Goal: Information Seeking & Learning: Learn about a topic

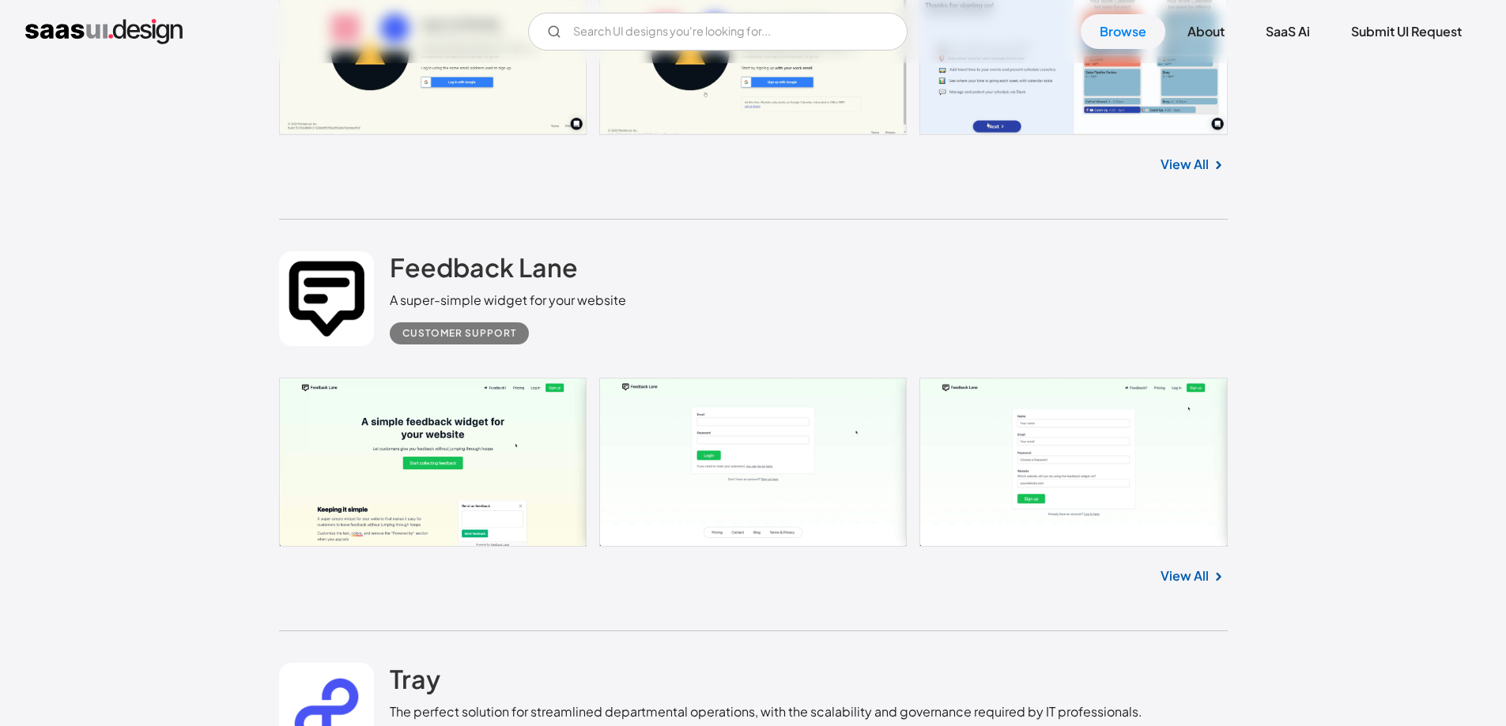
scroll to position [10275, 0]
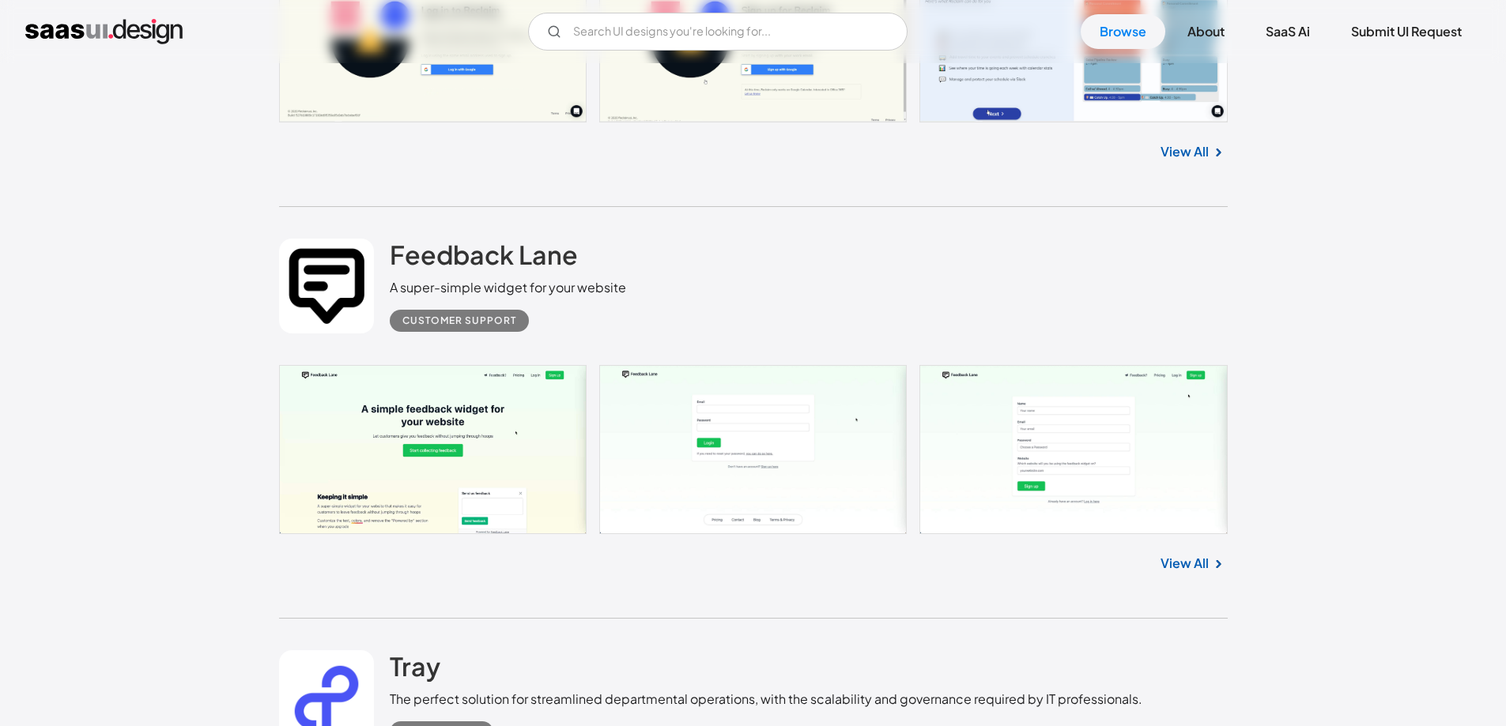
click at [402, 420] on link at bounding box center [753, 449] width 948 height 169
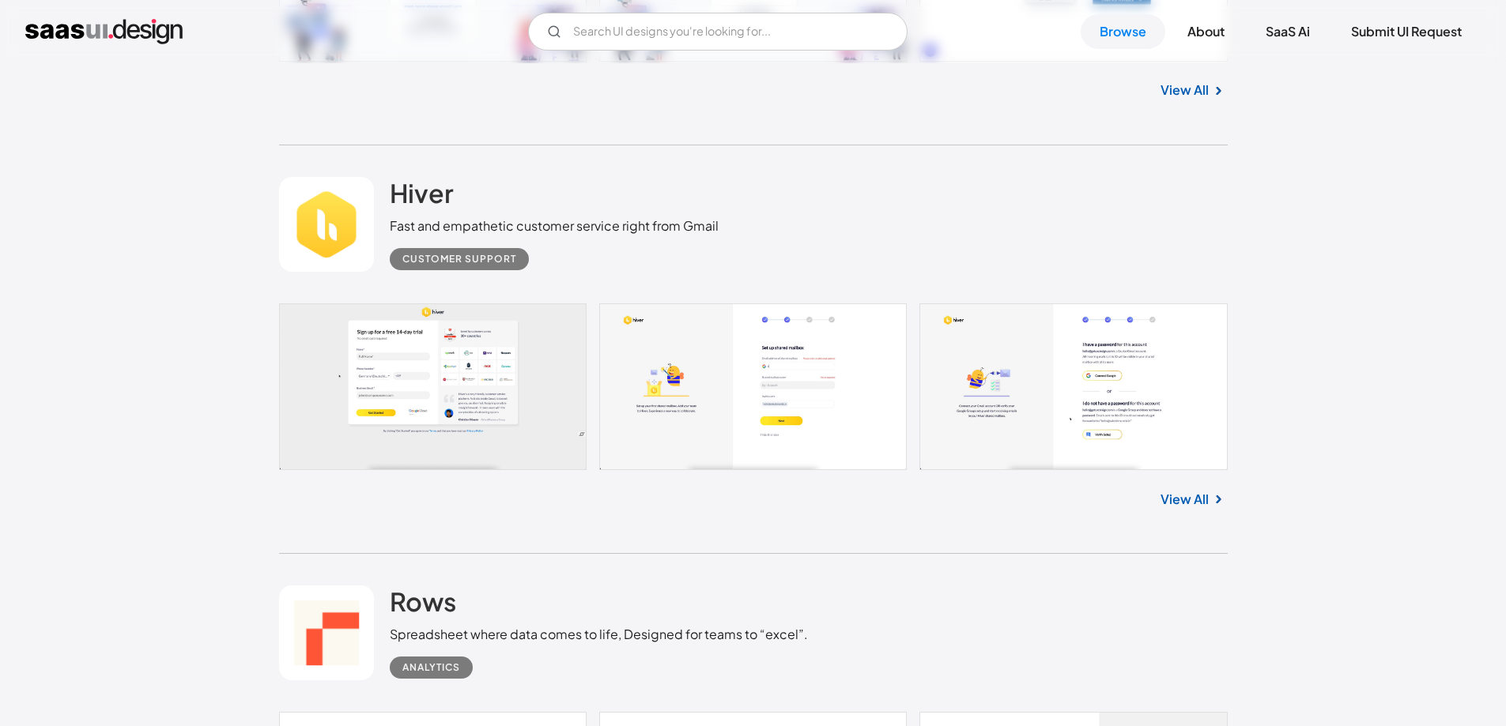
scroll to position [12119, 0]
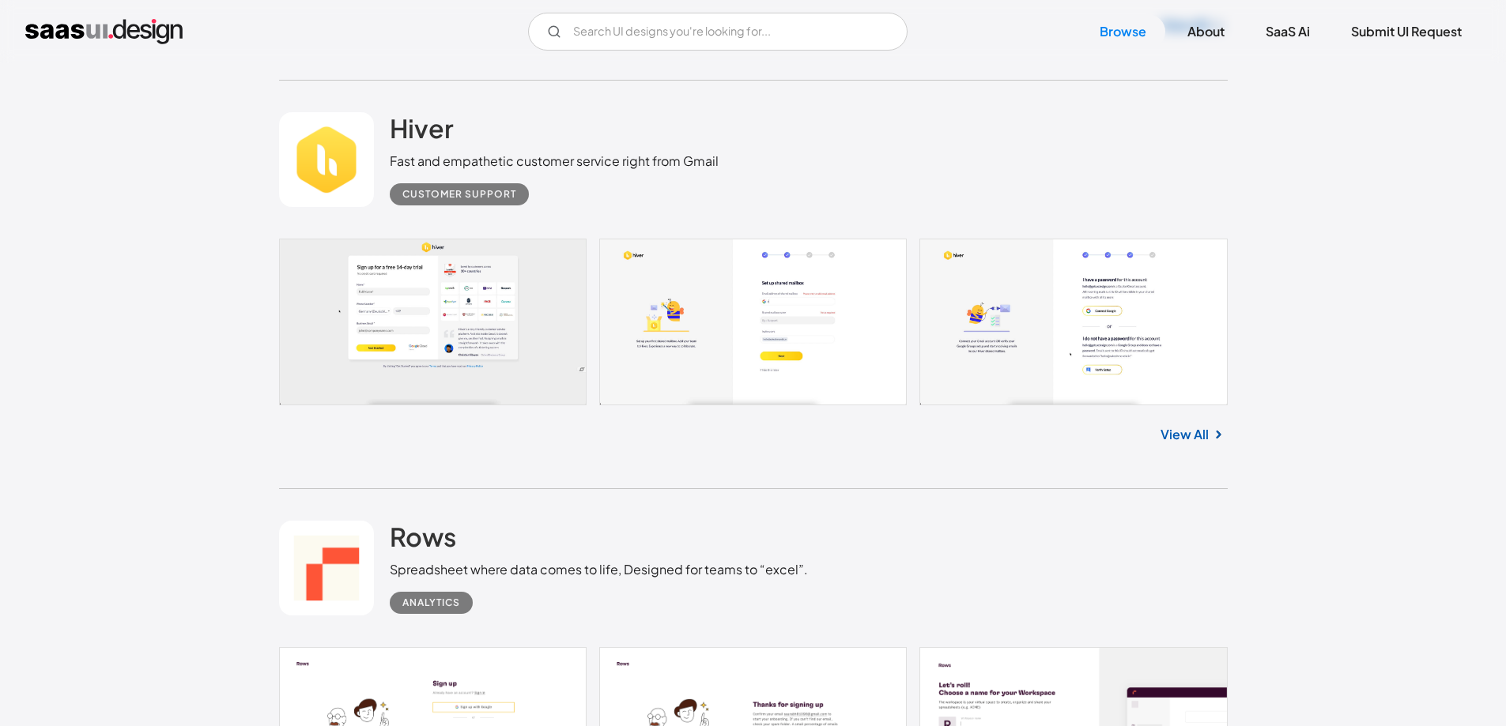
click at [1187, 438] on link "View All" at bounding box center [1184, 434] width 48 height 19
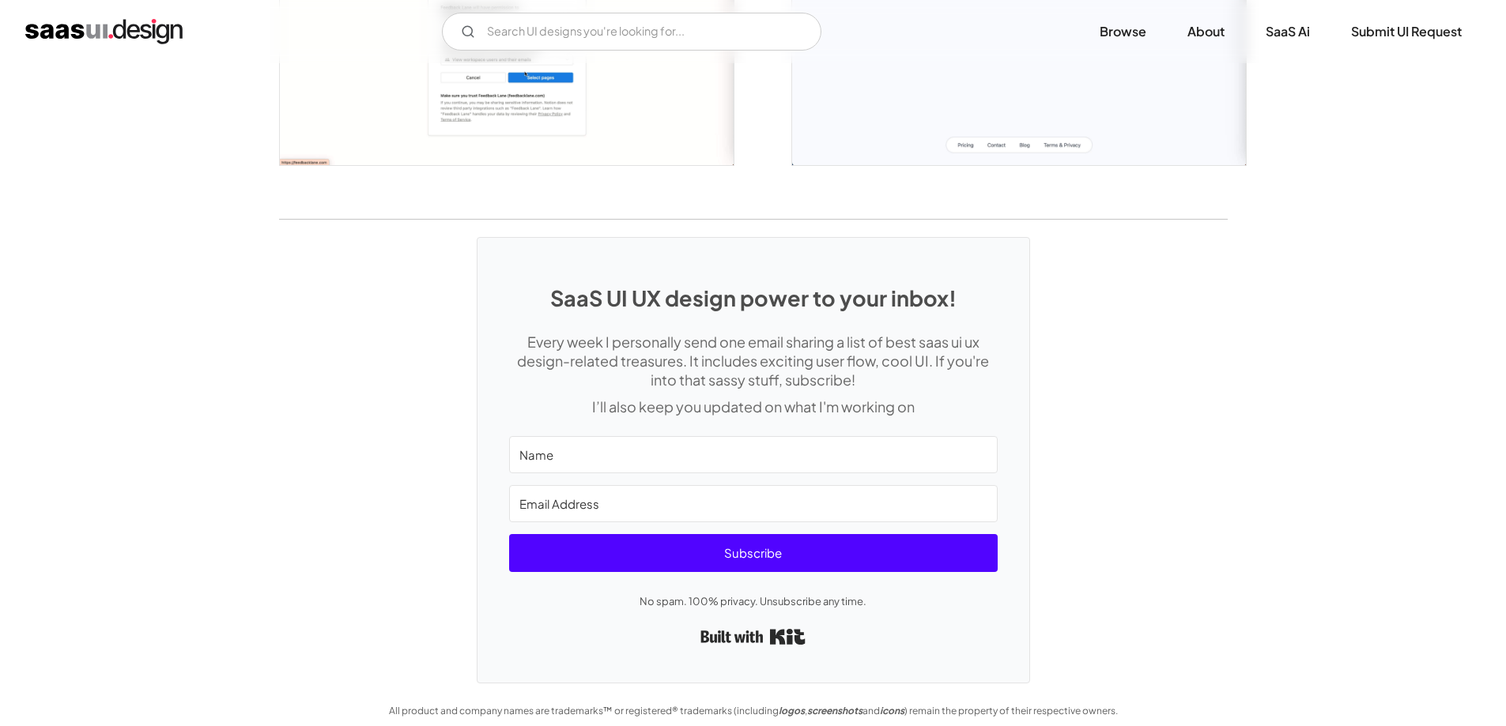
scroll to position [2025, 0]
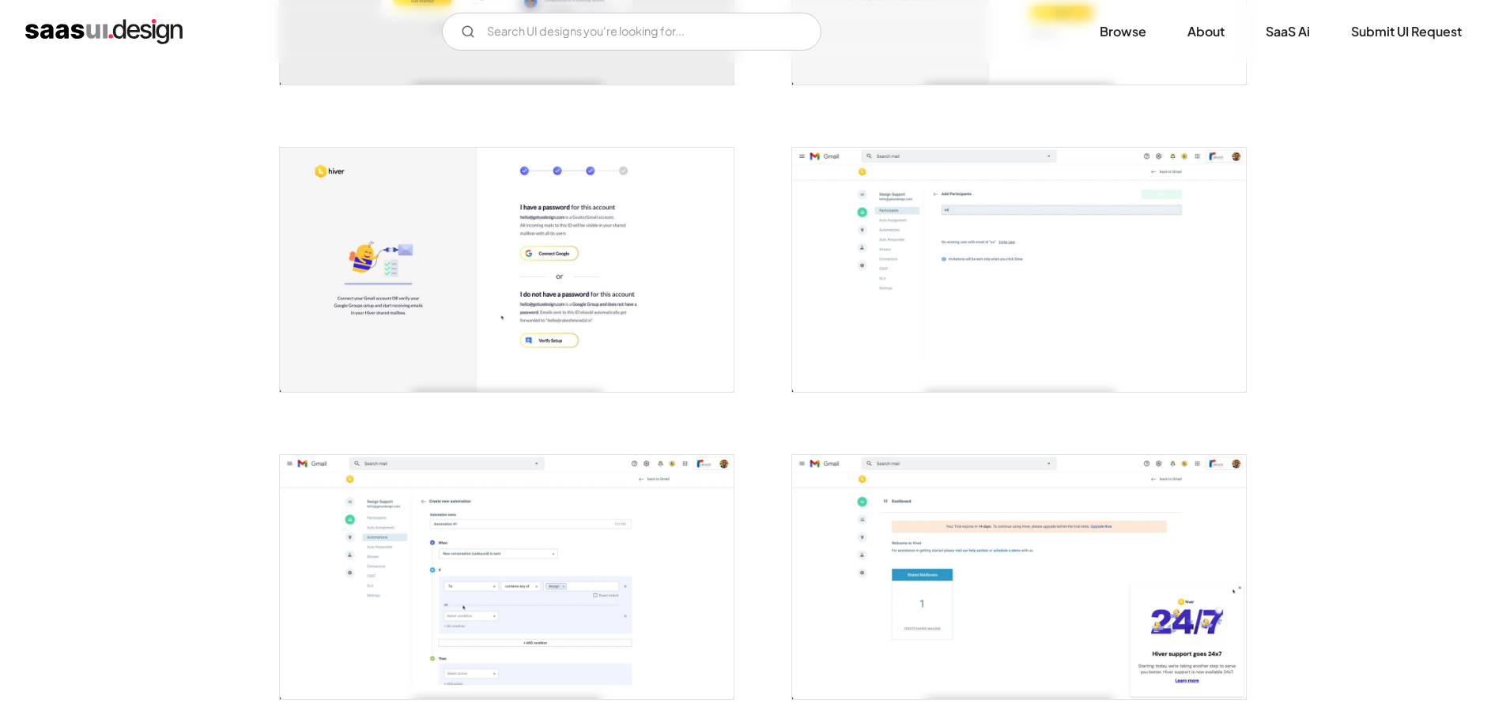
scroll to position [527, 0]
click at [964, 221] on img "open lightbox" at bounding box center [1019, 272] width 454 height 244
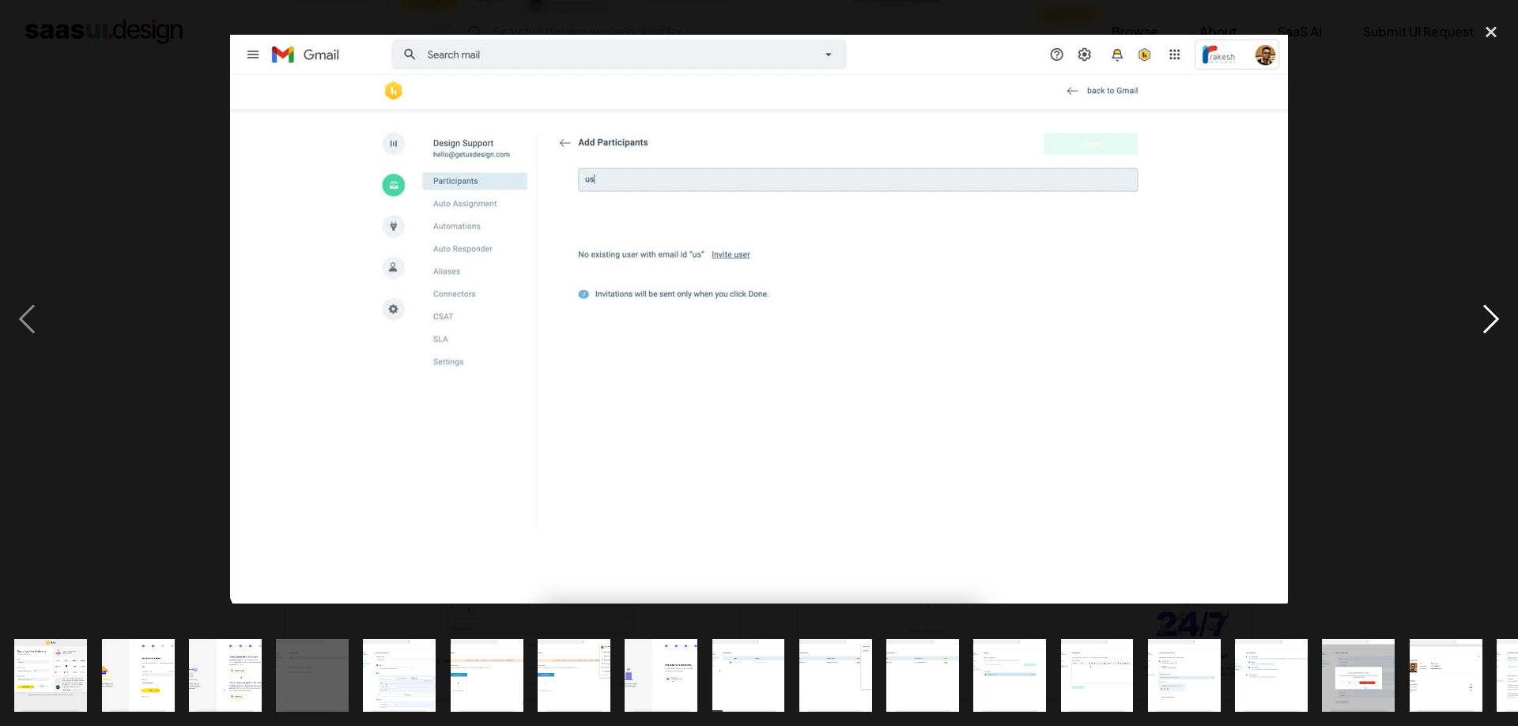
click at [1494, 321] on div "next image" at bounding box center [1491, 319] width 54 height 610
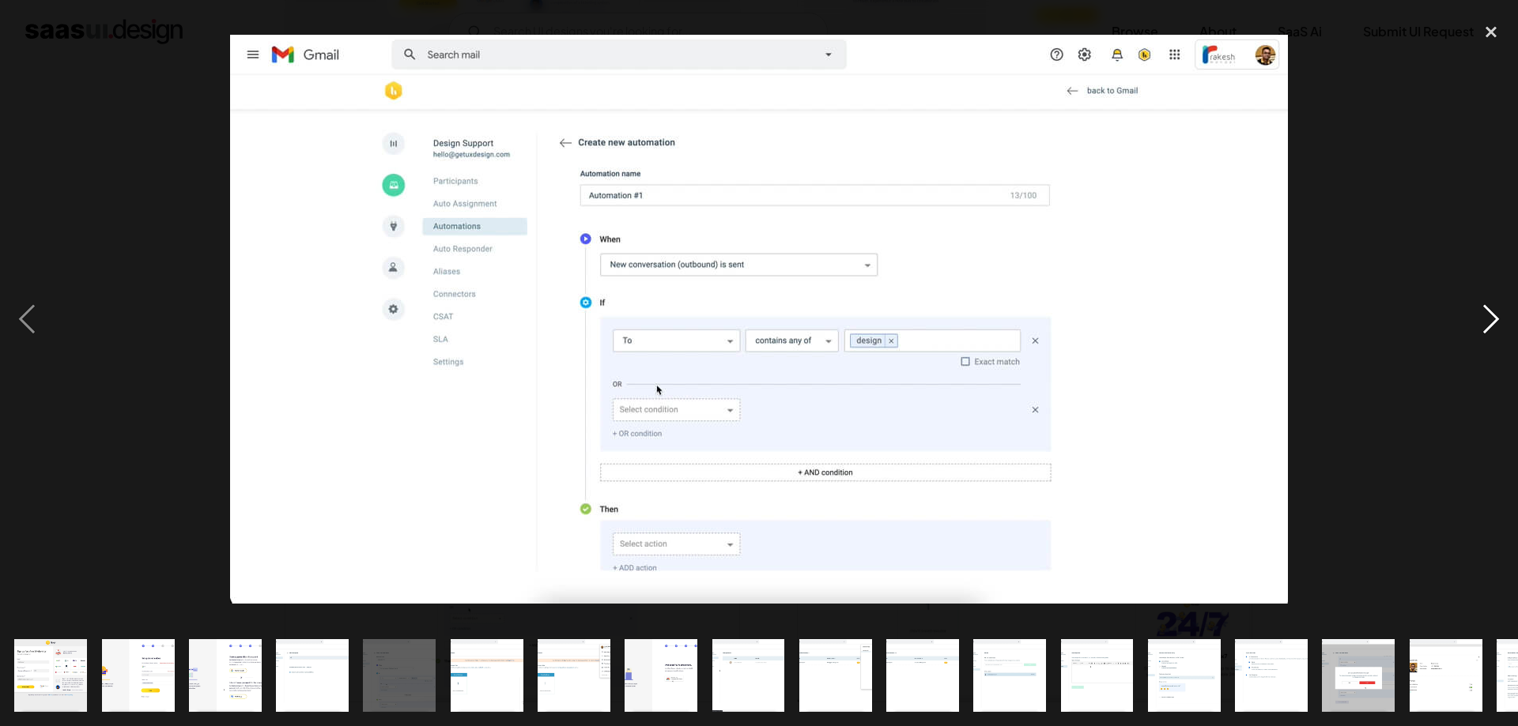
click at [1494, 321] on div "next image" at bounding box center [1491, 319] width 54 height 610
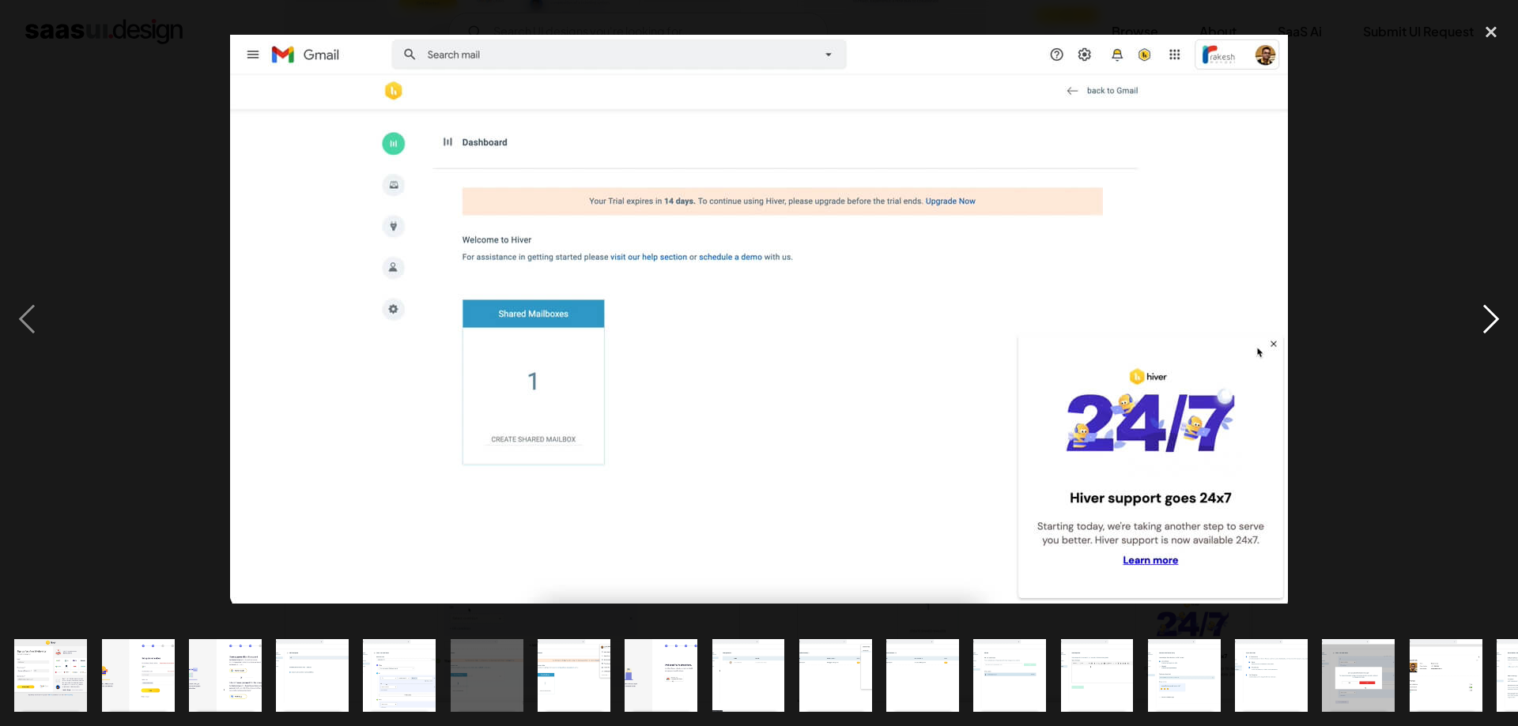
click at [1494, 321] on div "next image" at bounding box center [1491, 319] width 54 height 610
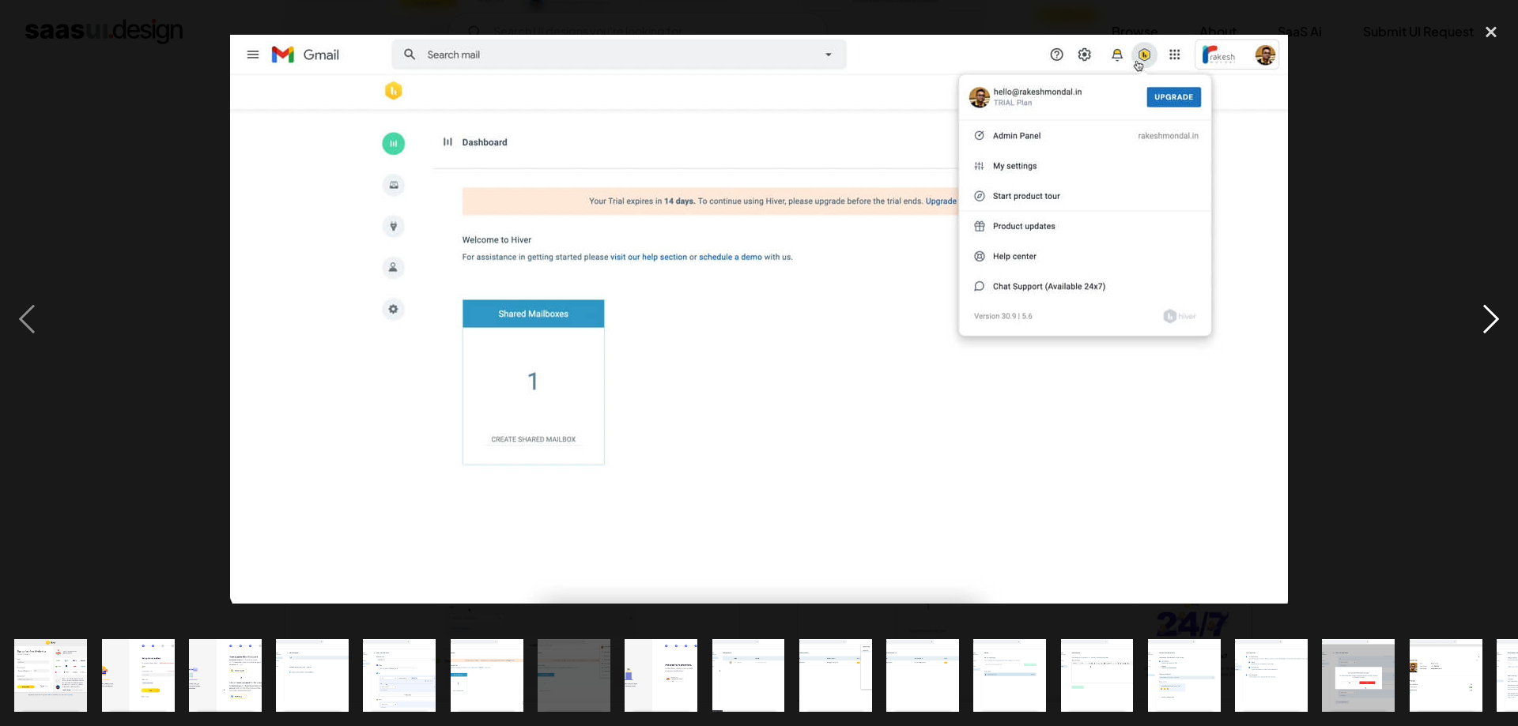
click at [1494, 321] on div "next image" at bounding box center [1491, 319] width 54 height 610
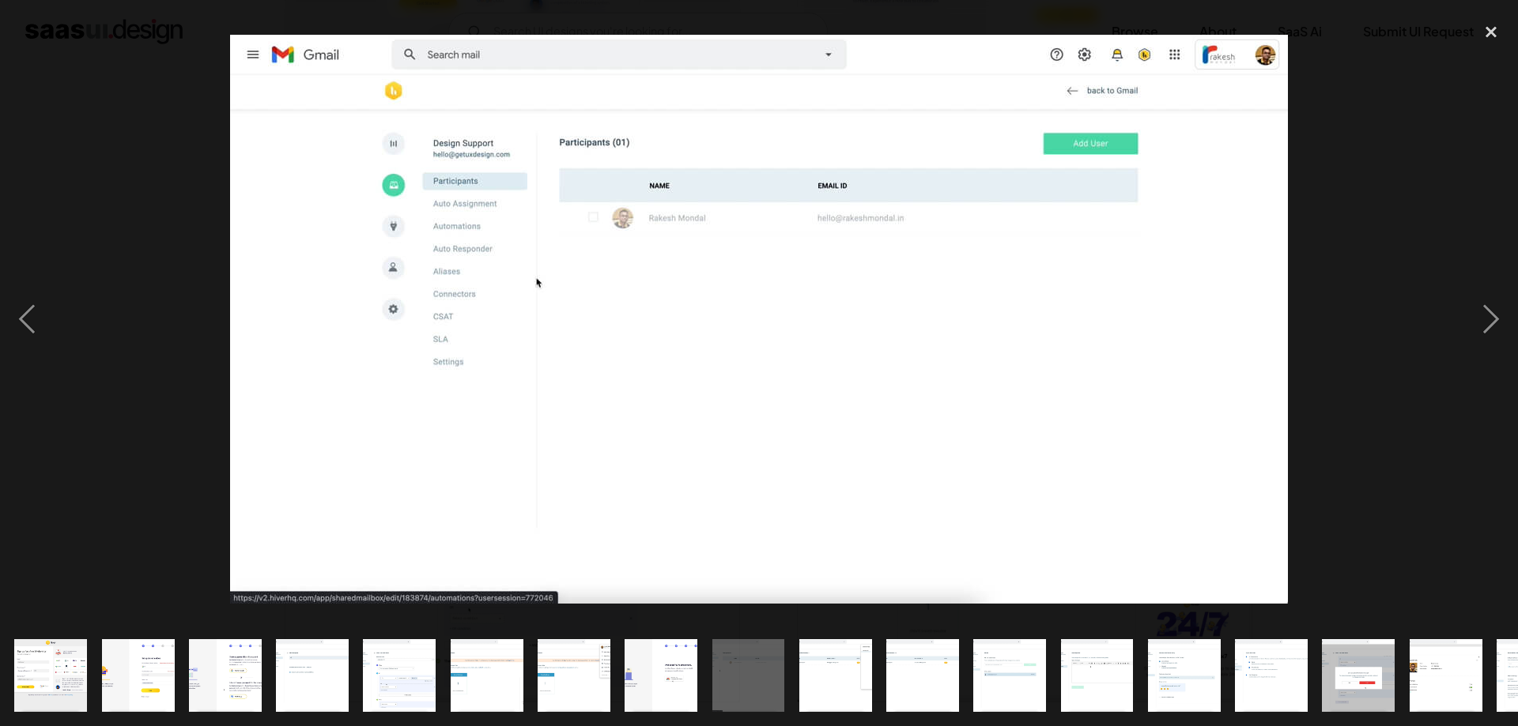
click at [1431, 420] on div at bounding box center [759, 319] width 1518 height 610
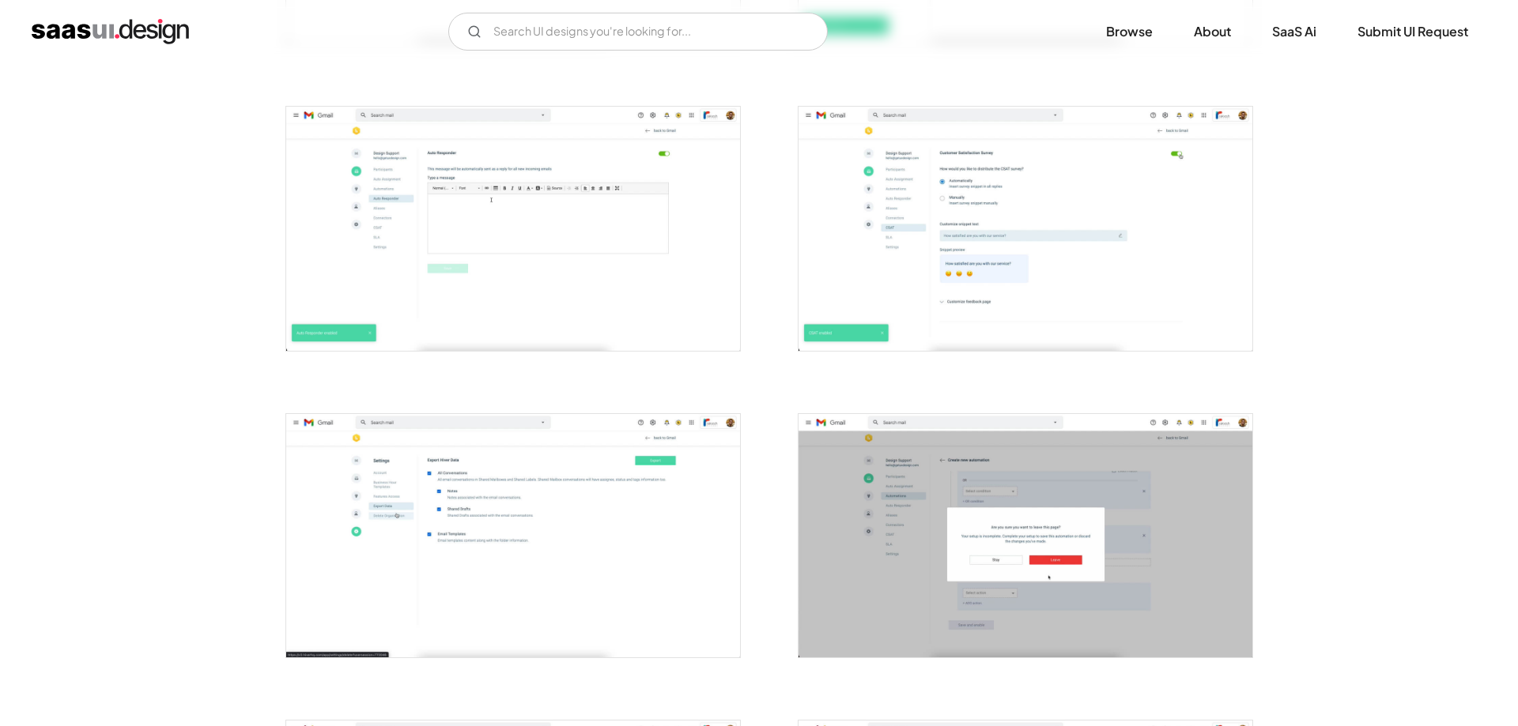
scroll to position [2634, 0]
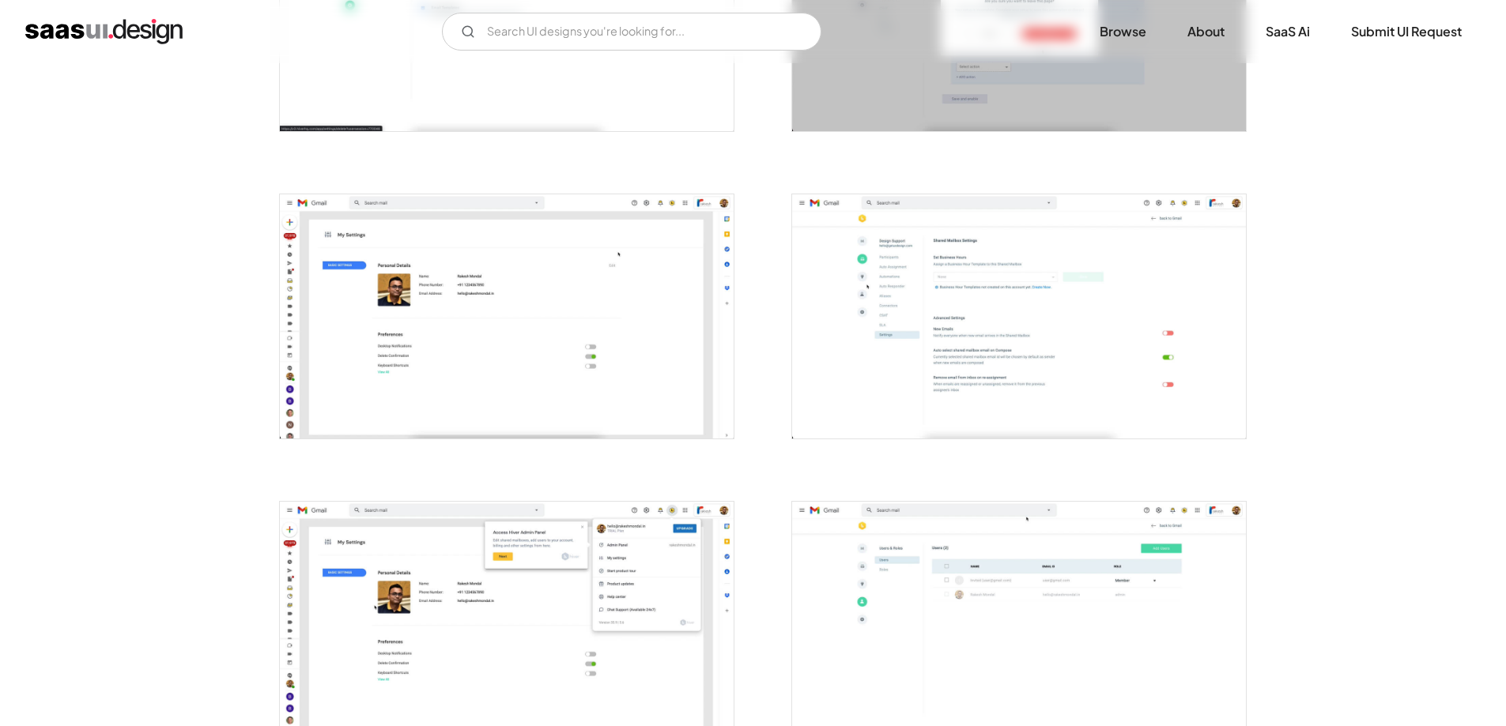
click at [336, 290] on img "open lightbox" at bounding box center [507, 316] width 454 height 244
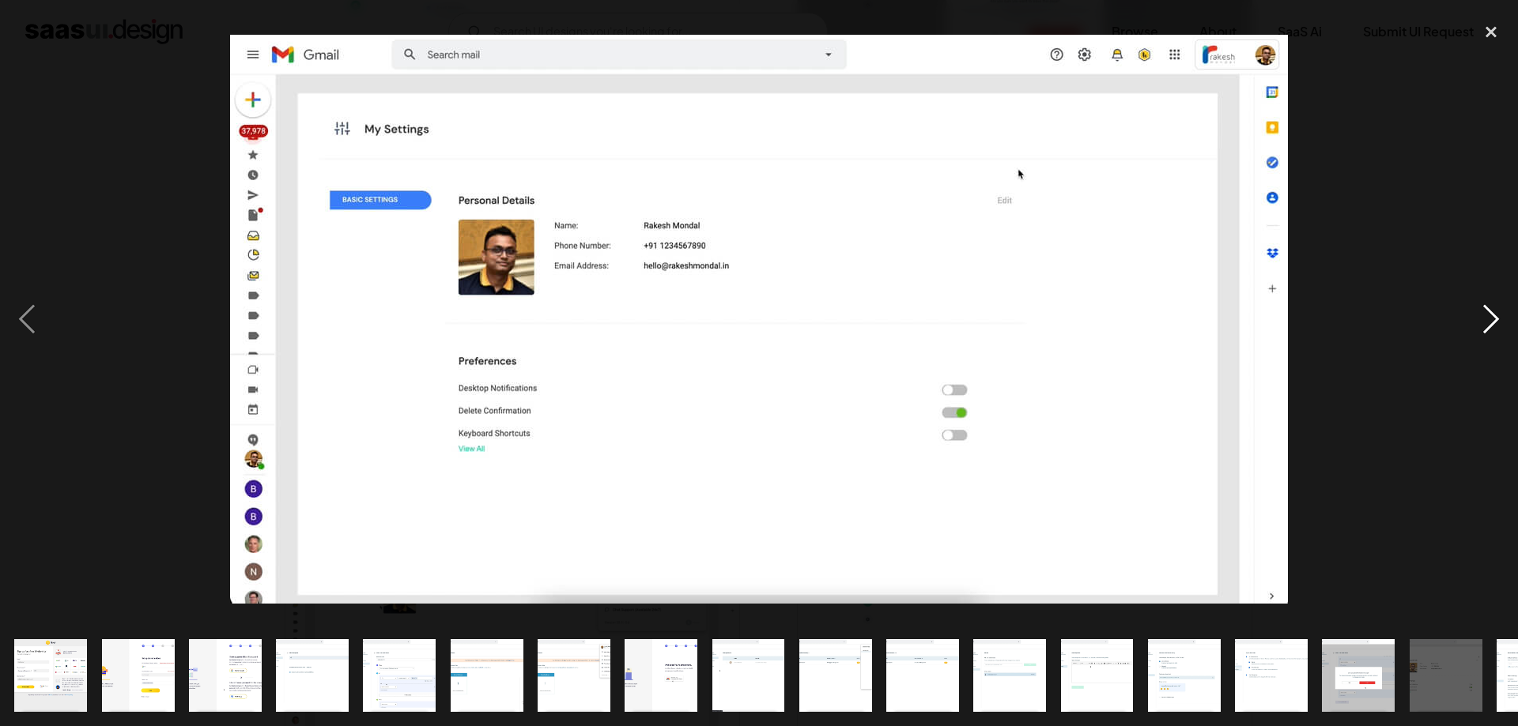
click at [1500, 304] on div "next image" at bounding box center [1491, 319] width 54 height 610
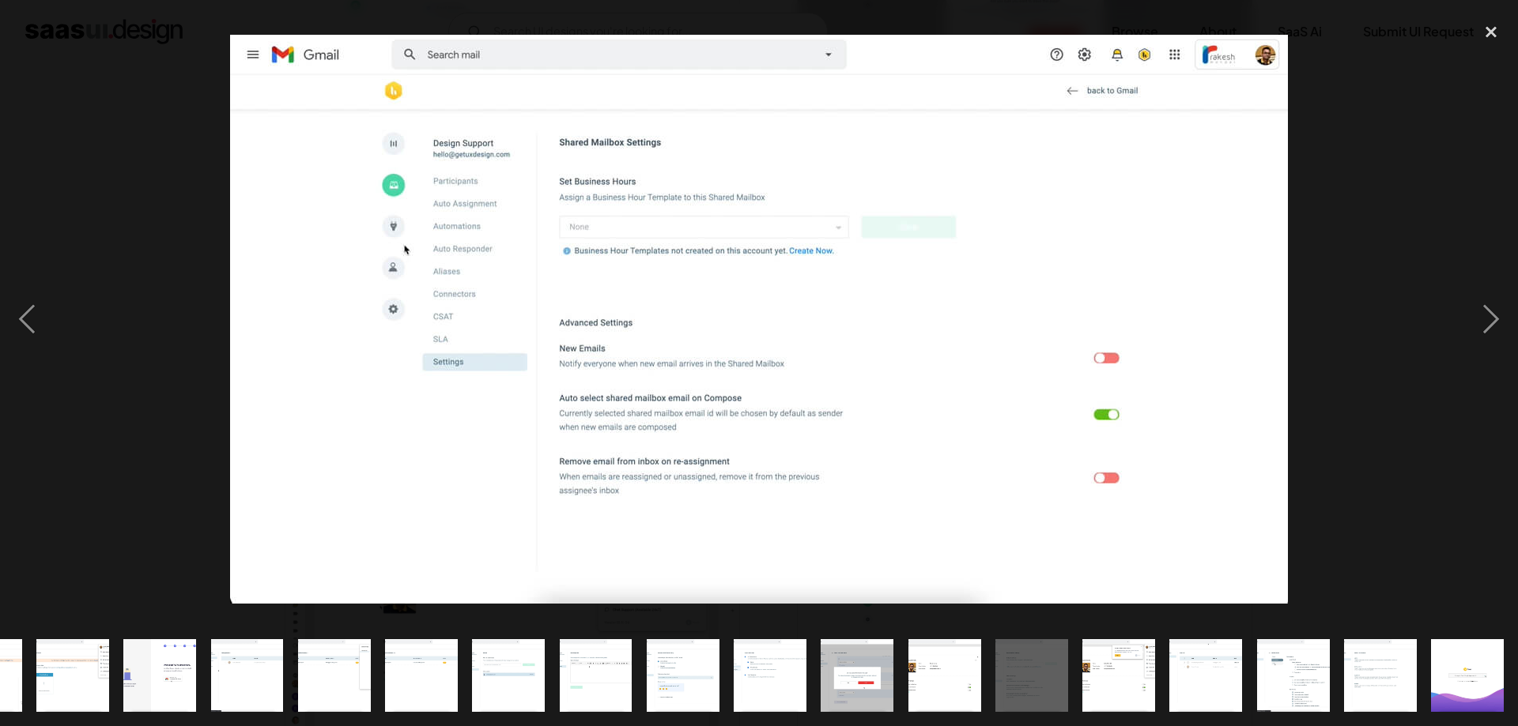
scroll to position [0, 501]
click at [1432, 430] on div at bounding box center [759, 319] width 1518 height 610
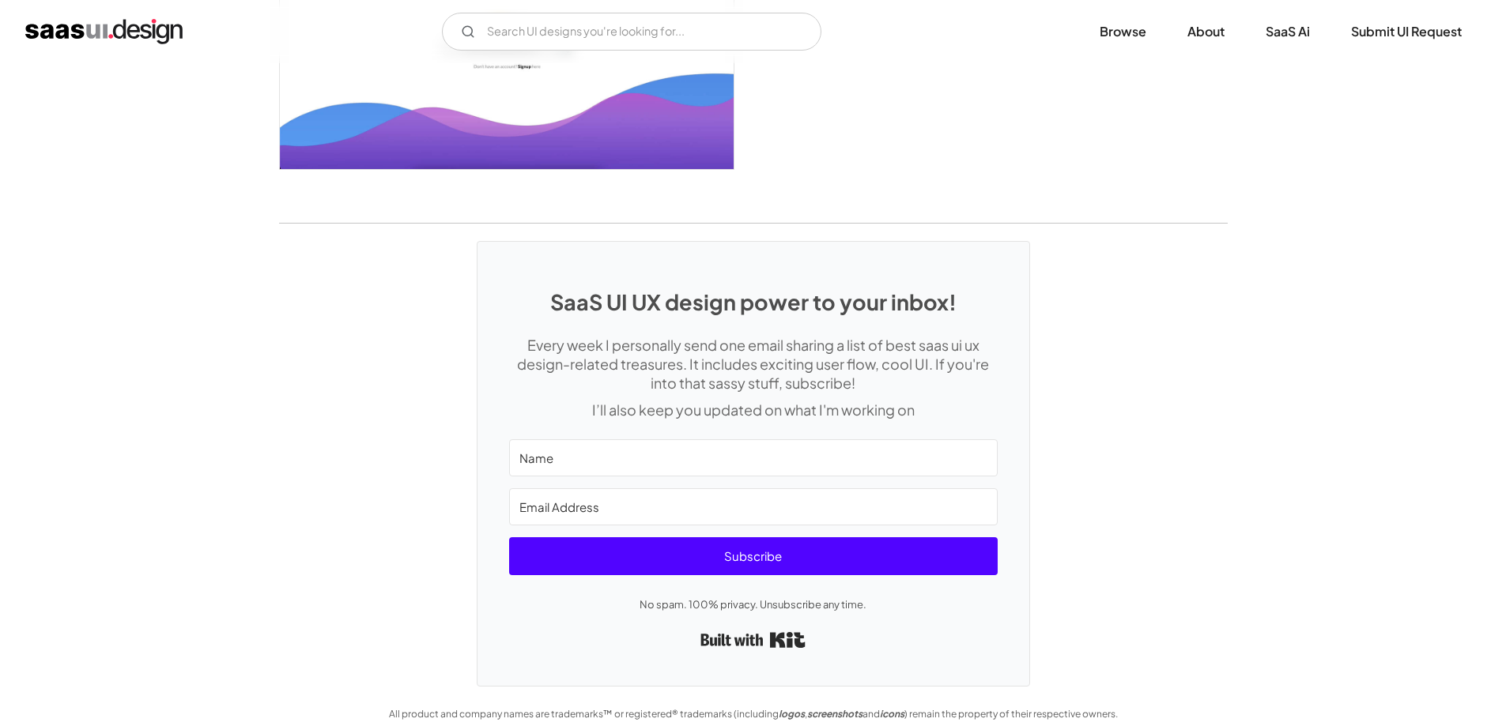
scroll to position [3842, 0]
